Goal: Task Accomplishment & Management: Manage account settings

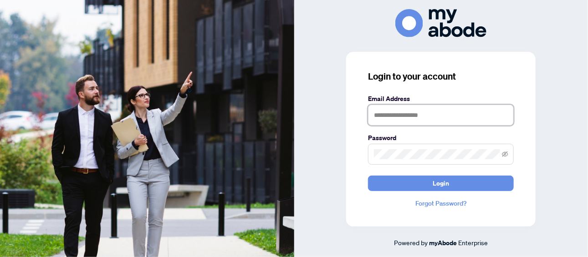
click at [383, 108] on input "text" at bounding box center [441, 115] width 146 height 21
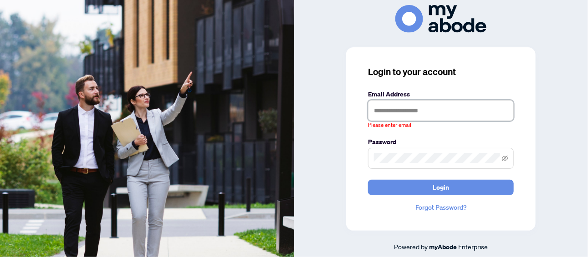
click at [403, 110] on input "text" at bounding box center [441, 110] width 146 height 21
type input "**********"
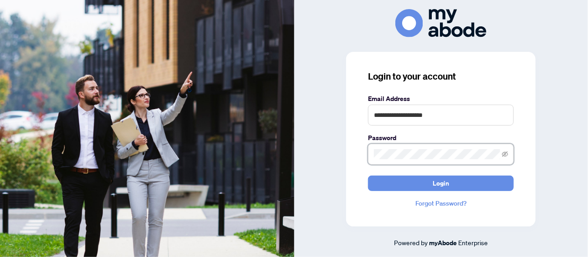
click at [368, 176] on button "Login" at bounding box center [441, 183] width 146 height 15
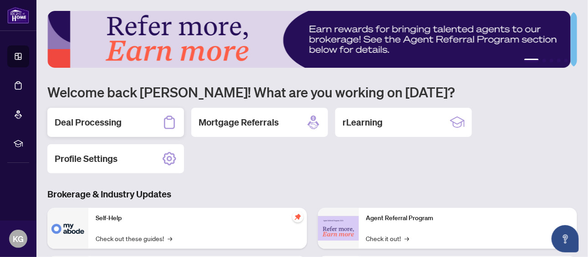
click at [107, 124] on h2 "Deal Processing" at bounding box center [88, 122] width 67 height 13
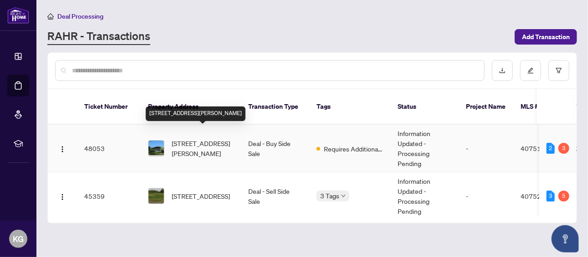
click at [190, 138] on span "[STREET_ADDRESS][PERSON_NAME]" at bounding box center [203, 148] width 62 height 20
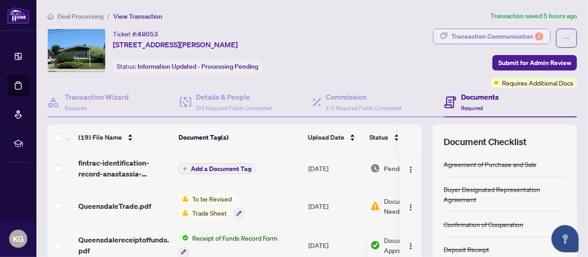
click at [512, 36] on div "Transaction Communication 3" at bounding box center [497, 36] width 92 height 15
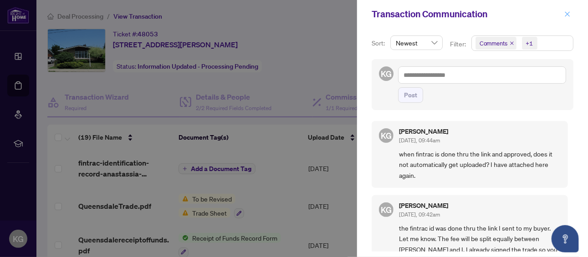
click at [567, 14] on icon "close" at bounding box center [567, 13] width 5 height 5
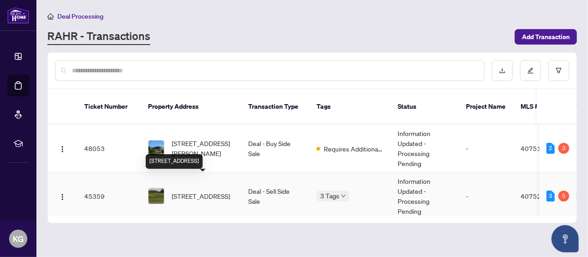
click at [197, 191] on span "[STREET_ADDRESS]" at bounding box center [201, 196] width 58 height 10
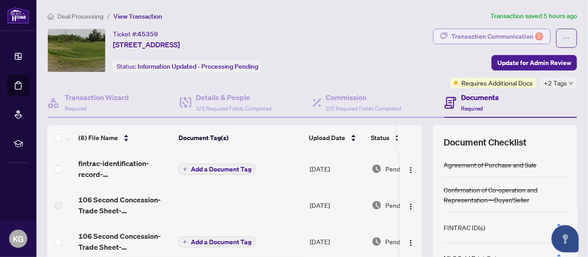
click at [495, 35] on div "Transaction Communication 5" at bounding box center [497, 36] width 92 height 15
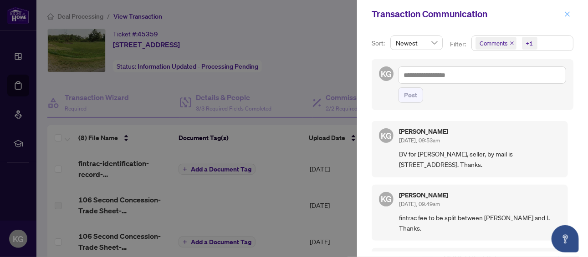
click at [570, 11] on icon "close" at bounding box center [567, 14] width 6 height 6
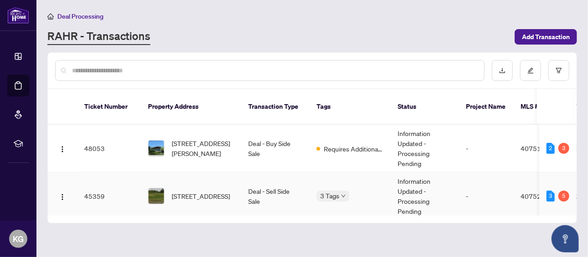
click at [343, 183] on body "Dashboard Deal Processing Mortgage Referrals rLearning KG [PERSON_NAME] [PERSON…" at bounding box center [294, 128] width 588 height 257
click at [456, 232] on main "Deal Processing [PERSON_NAME] - Transactions Add Transaction Ticket Number Prop…" at bounding box center [312, 128] width 552 height 257
